Goal: Information Seeking & Learning: Learn about a topic

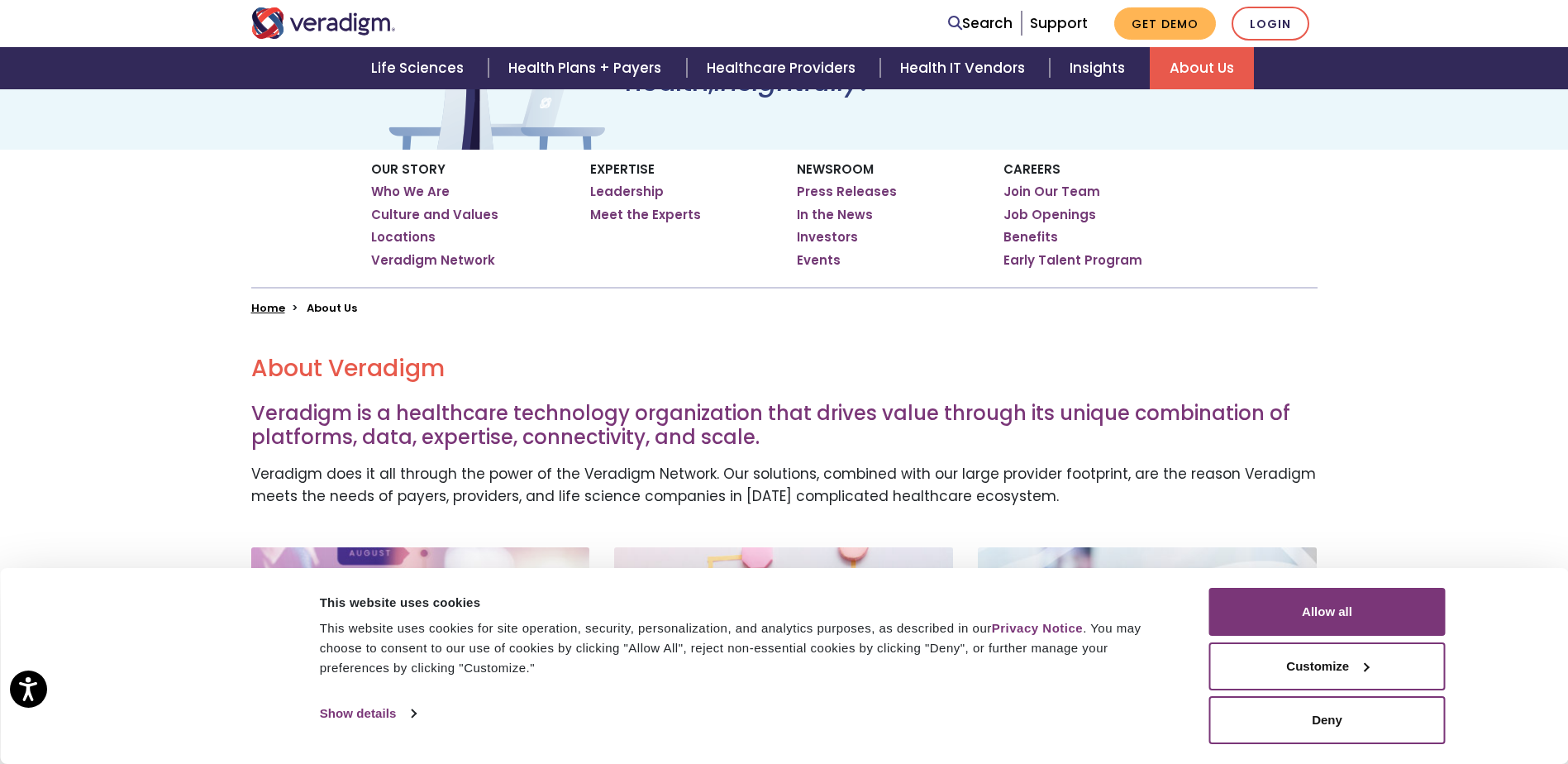
scroll to position [181, 0]
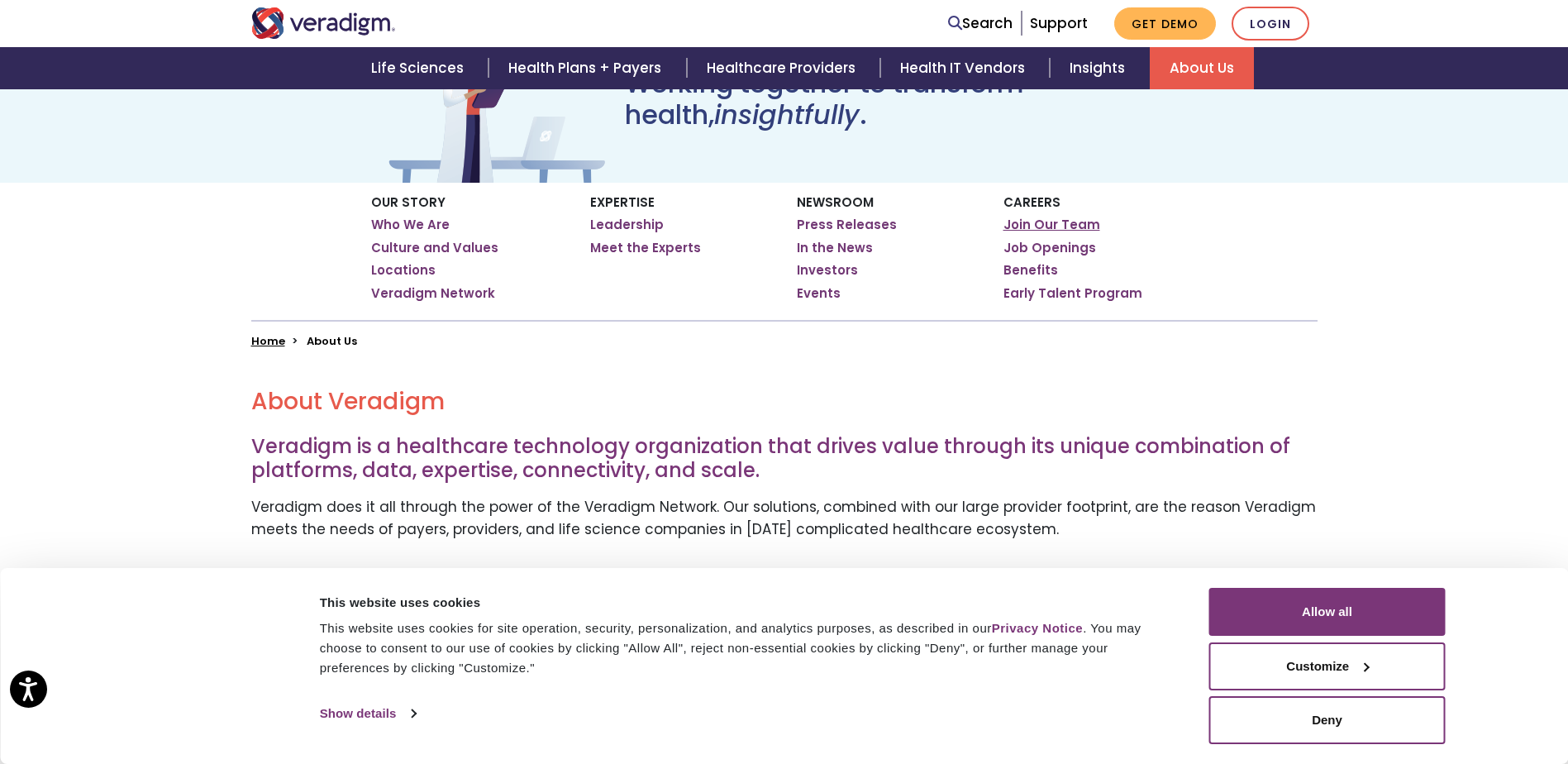
click at [1083, 226] on link "Join Our Team" at bounding box center [1051, 225] width 97 height 17
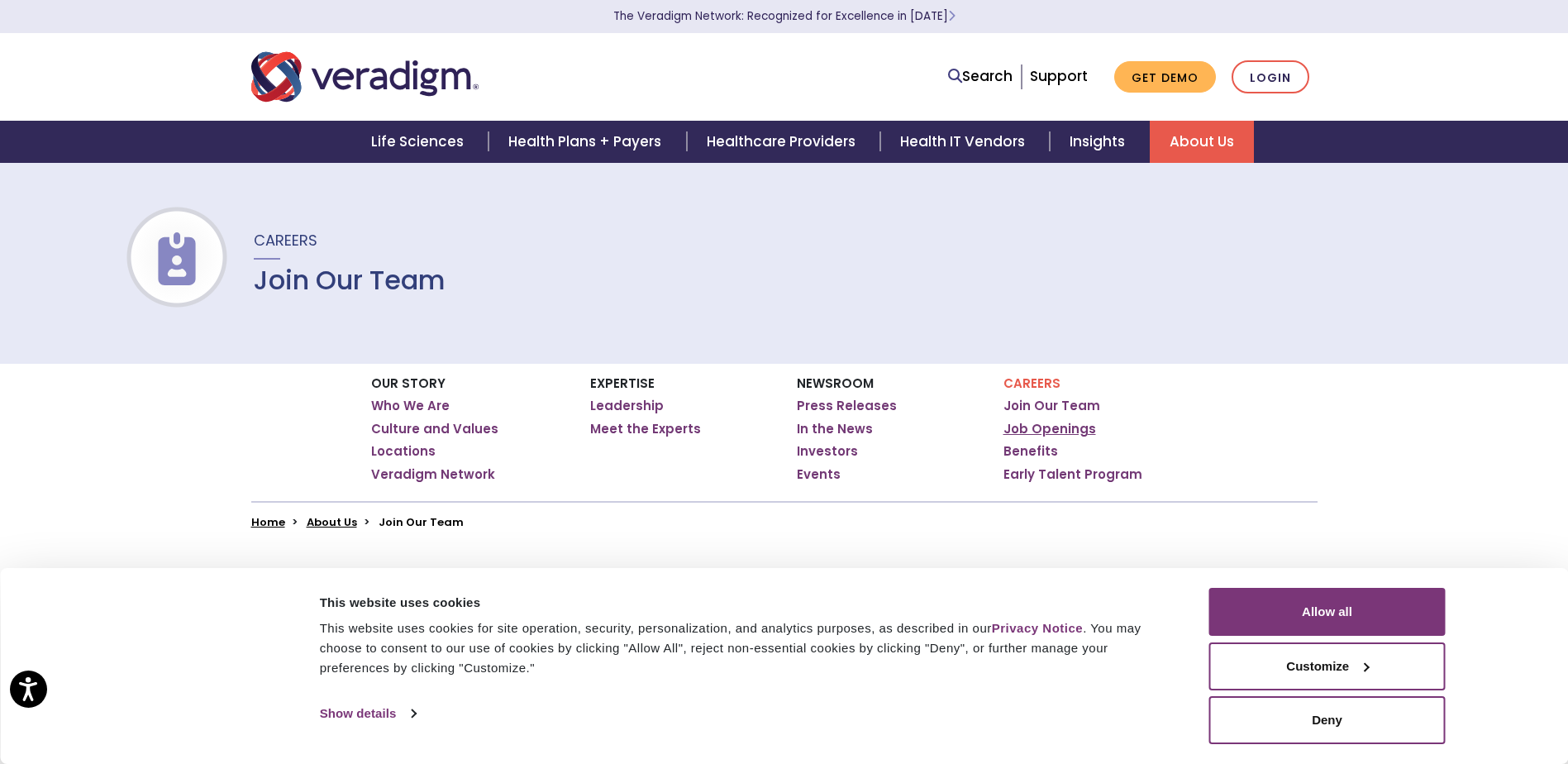
click at [1040, 428] on link "Job Openings" at bounding box center [1049, 429] width 93 height 17
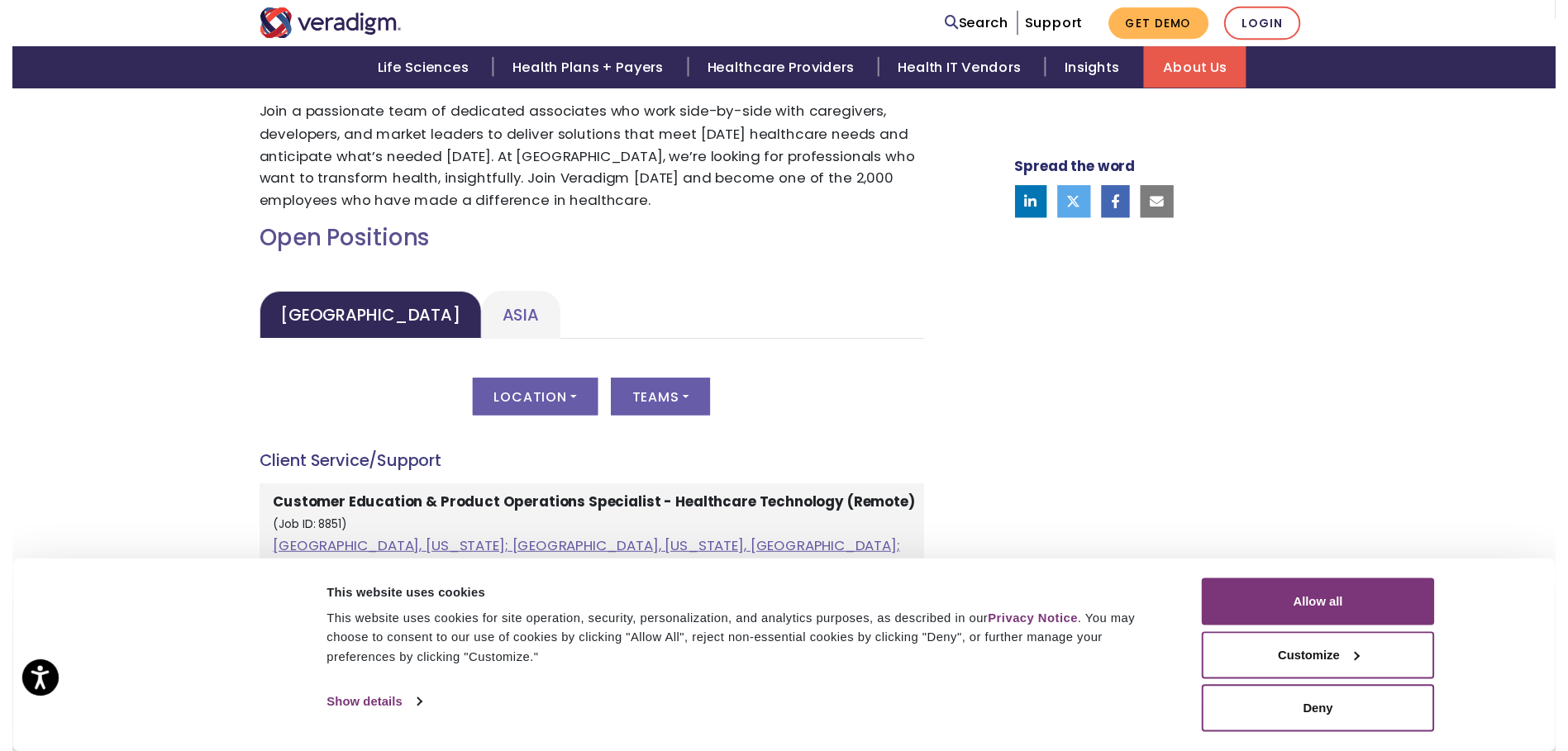
scroll to position [661, 0]
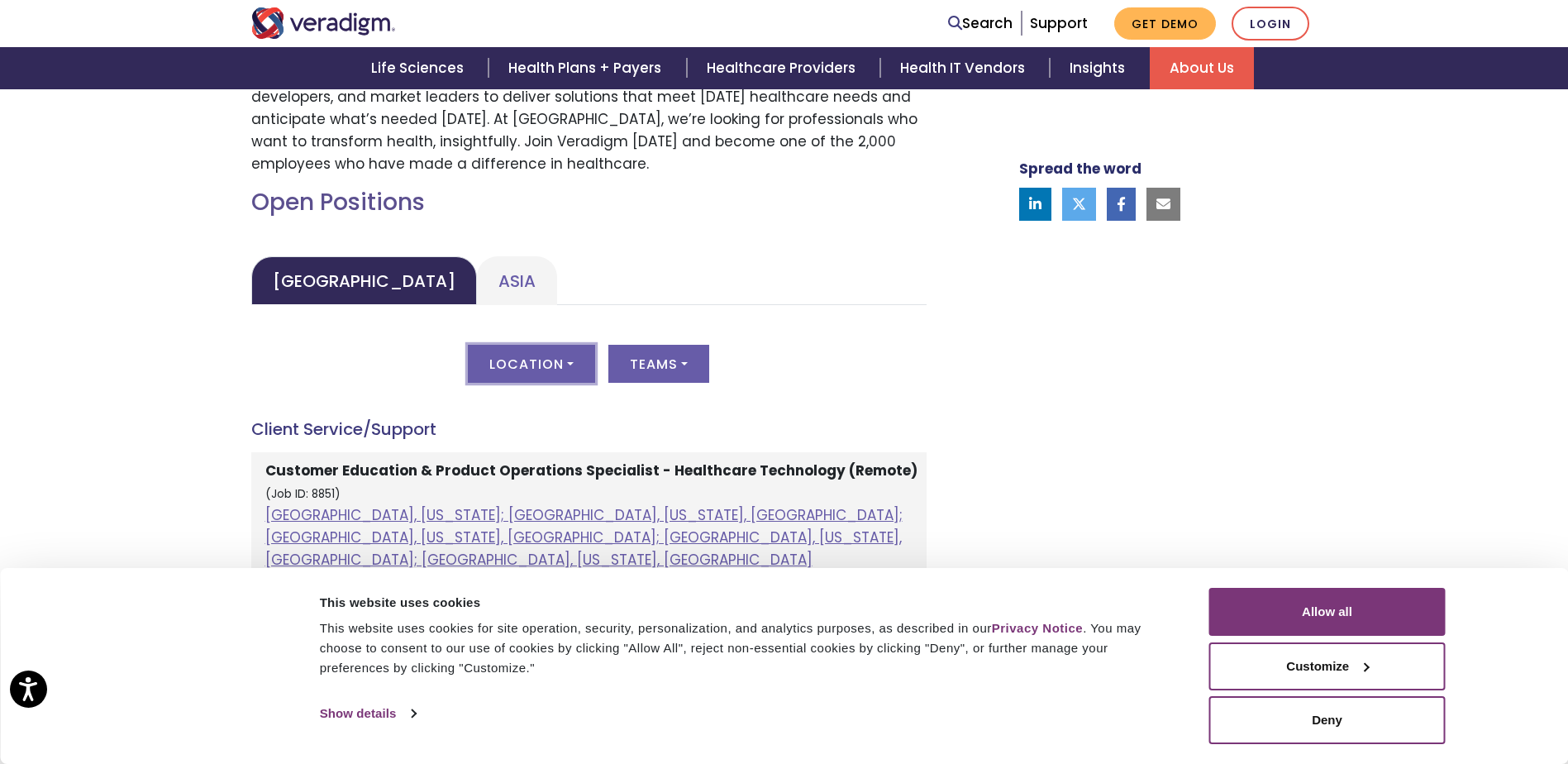
click at [536, 367] on button "Location" at bounding box center [531, 363] width 127 height 38
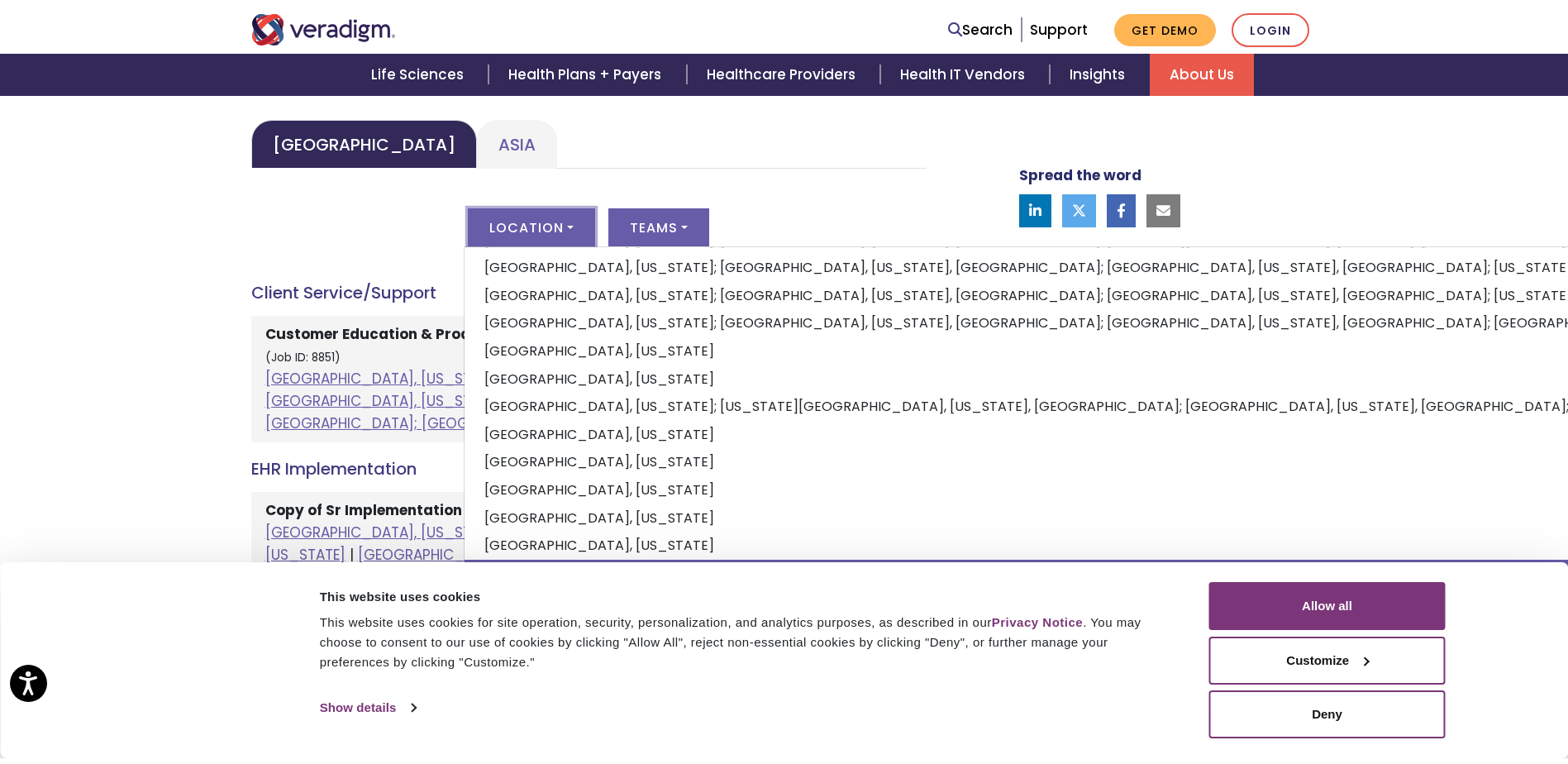
scroll to position [827, 0]
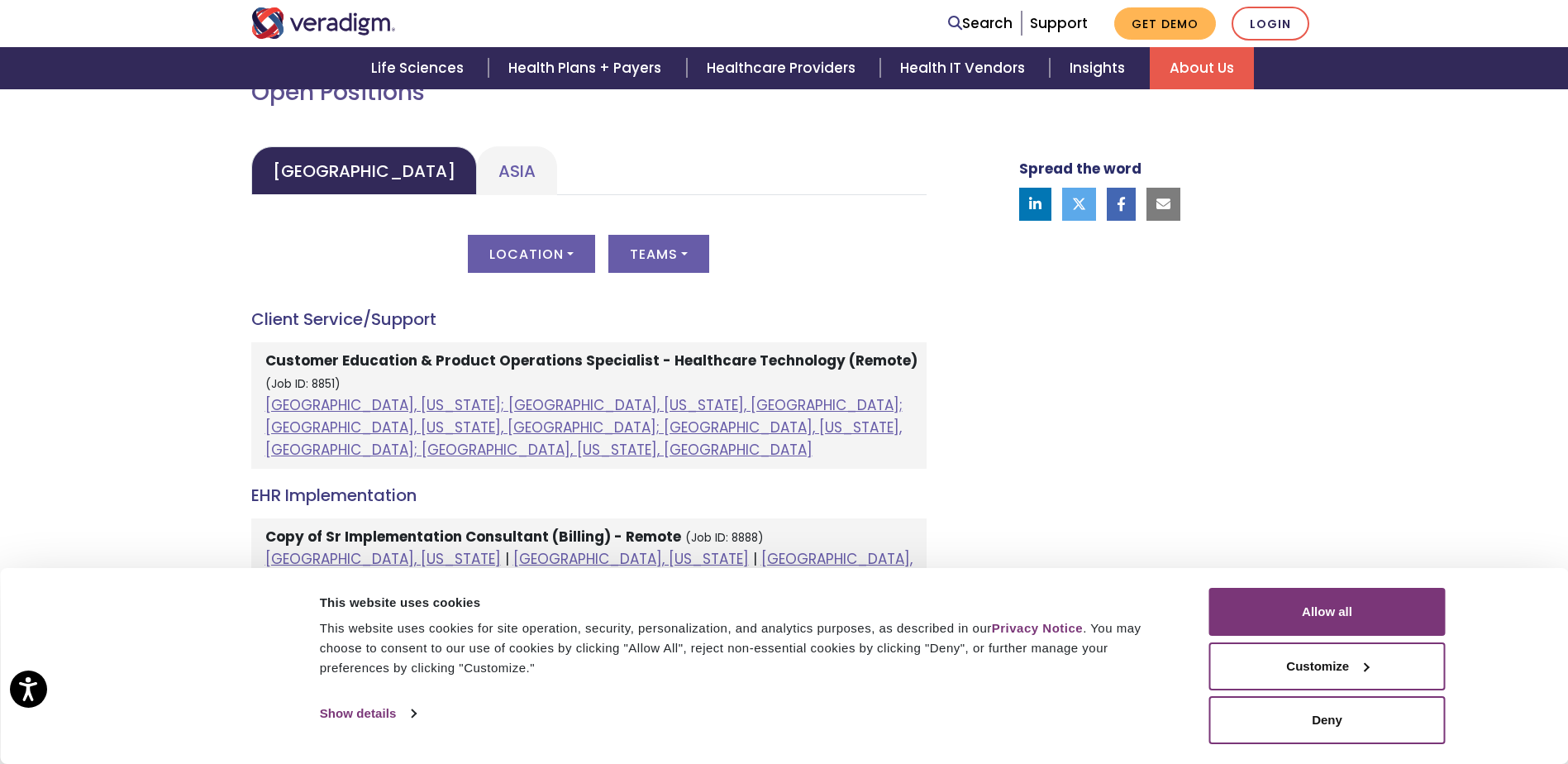
scroll to position [744, 0]
